Goal: Task Accomplishment & Management: Use online tool/utility

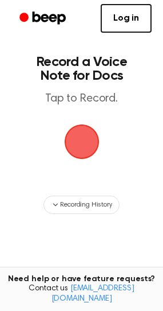
click at [91, 147] on span "button" at bounding box center [81, 141] width 55 height 55
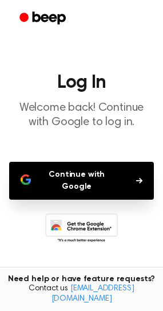
click at [141, 177] on icon "button" at bounding box center [139, 180] width 6 height 7
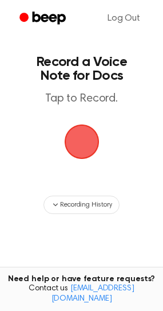
click at [85, 144] on span "button" at bounding box center [82, 141] width 61 height 61
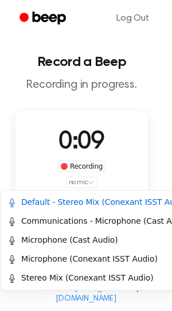
click at [85, 184] on html "Log Out Record a Beep Recording in progress. 0:09 Recording no mic Delete Save …" at bounding box center [86, 224] width 172 height 448
click at [128, 222] on div "Communications - Microphone (Cast Audio)" at bounding box center [99, 221] width 184 height 12
